Goal: Task Accomplishment & Management: Use online tool/utility

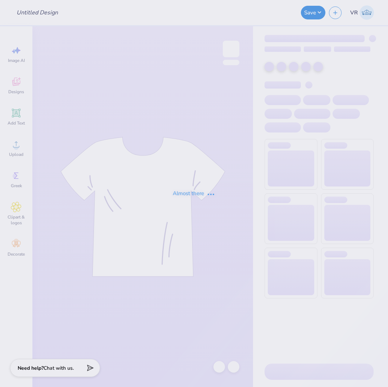
type input "Family weekend idea"
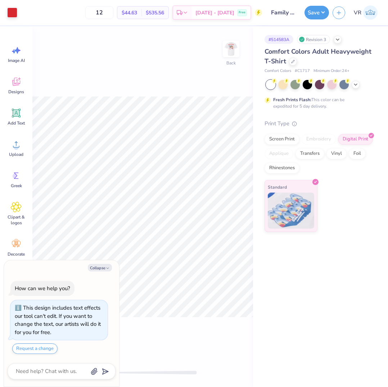
click at [231, 46] on img at bounding box center [231, 49] width 14 height 14
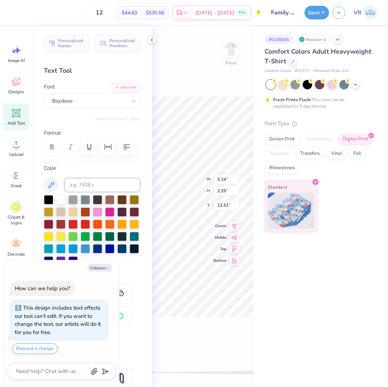
type textarea "x"
type input "4.18"
type input "1.99"
type input "11.24"
type textarea "x"
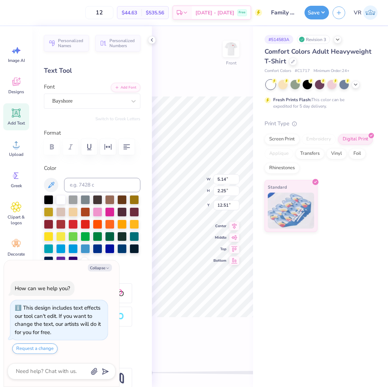
type input "10.53"
type input "7.89"
type input "5.06"
click at [150, 40] on icon at bounding box center [152, 40] width 6 height 6
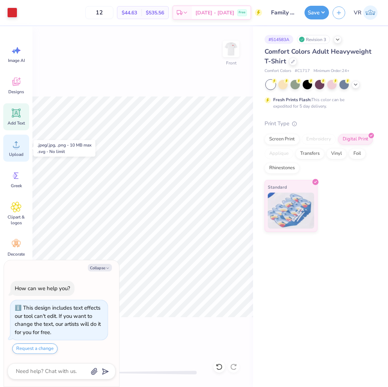
click at [19, 145] on icon at bounding box center [16, 144] width 11 height 11
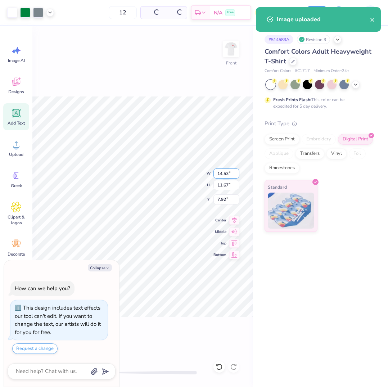
click at [227, 178] on input "14.53" at bounding box center [226, 173] width 26 height 10
type textarea "x"
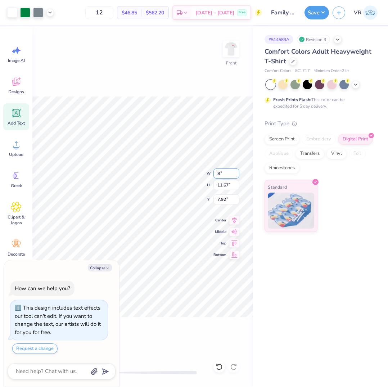
type input "8"
type textarea "x"
type input "8.00"
type input "6.42"
type input "10.54"
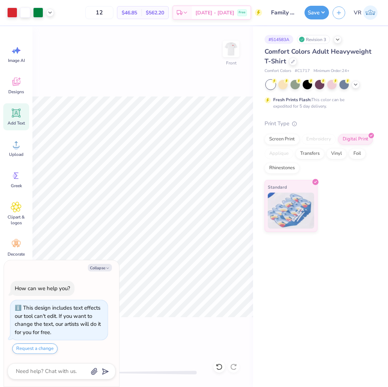
type textarea "x"
click at [231, 175] on input "8.00" at bounding box center [226, 173] width 26 height 10
type input "10"
type textarea "x"
type input "10.00"
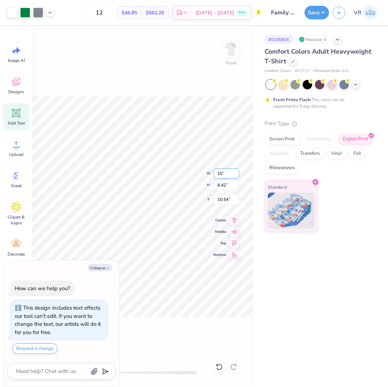
type input "8.03"
type input "9.74"
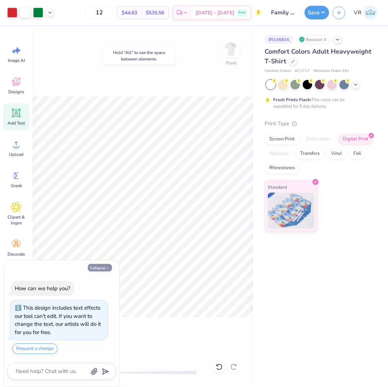
click at [107, 266] on button "Collapse" at bounding box center [100, 268] width 24 height 8
type textarea "x"
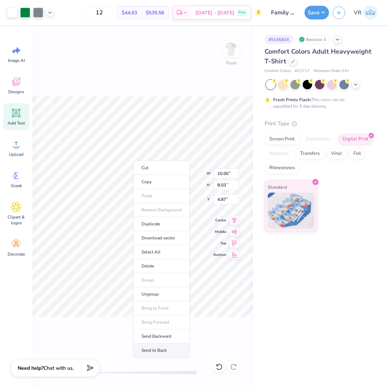
click at [149, 350] on li "Send to Back" at bounding box center [161, 350] width 56 height 14
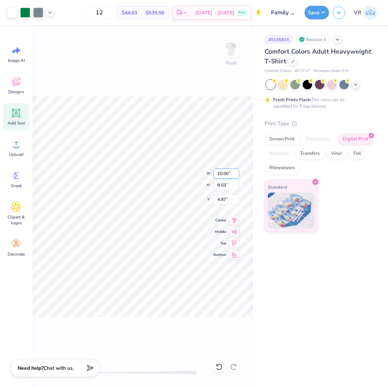
click at [226, 170] on input "10.00" at bounding box center [226, 173] width 26 height 10
click at [226, 173] on input "10.00" at bounding box center [226, 173] width 26 height 10
type input "10.50"
type input "8.43"
type input "4.67"
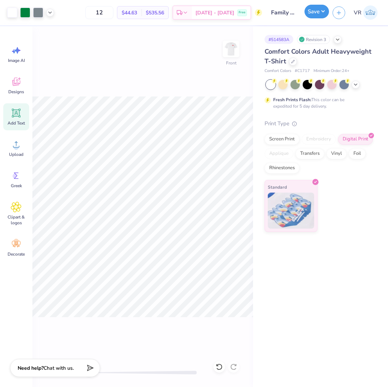
click at [312, 16] on button "Save" at bounding box center [316, 12] width 24 height 14
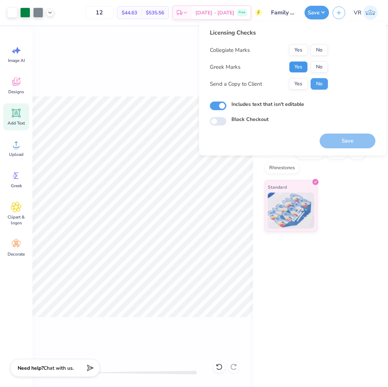
click at [302, 66] on button "Yes" at bounding box center [298, 67] width 19 height 12
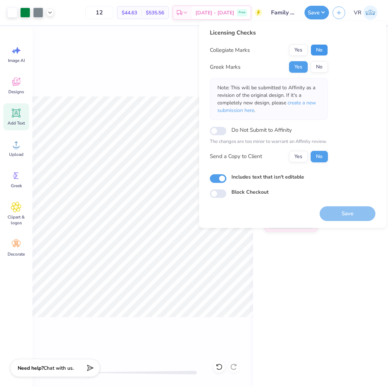
click at [321, 50] on button "No" at bounding box center [319, 50] width 17 height 12
click at [349, 211] on button "Save" at bounding box center [348, 213] width 56 height 15
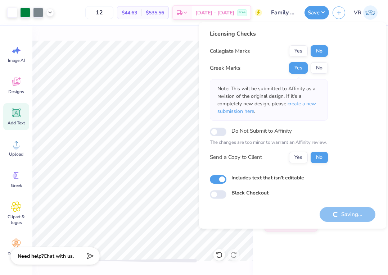
click at [300, 253] on div "# 514583A Revision 3 Comfort Colors Adult Heavyweight T-Shirt Comfort Colors # …" at bounding box center [320, 150] width 135 height 249
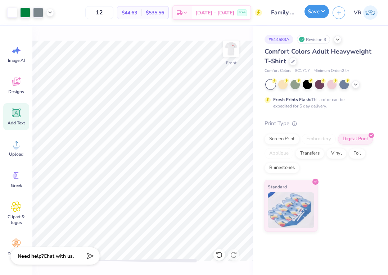
click at [313, 16] on button "Save" at bounding box center [316, 12] width 24 height 14
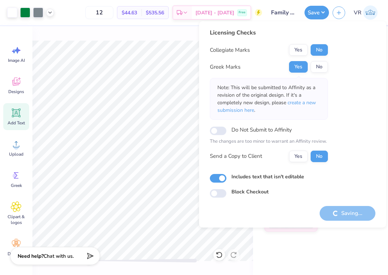
click at [284, 256] on div "# 514583A Revision 3 Comfort Colors Adult Heavyweight T-Shirt Comfort Colors # …" at bounding box center [320, 150] width 135 height 249
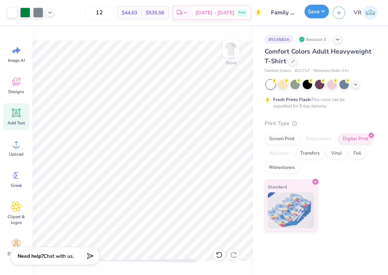
click at [310, 8] on button "Save" at bounding box center [316, 12] width 24 height 14
